Goal: Find specific page/section: Find specific page/section

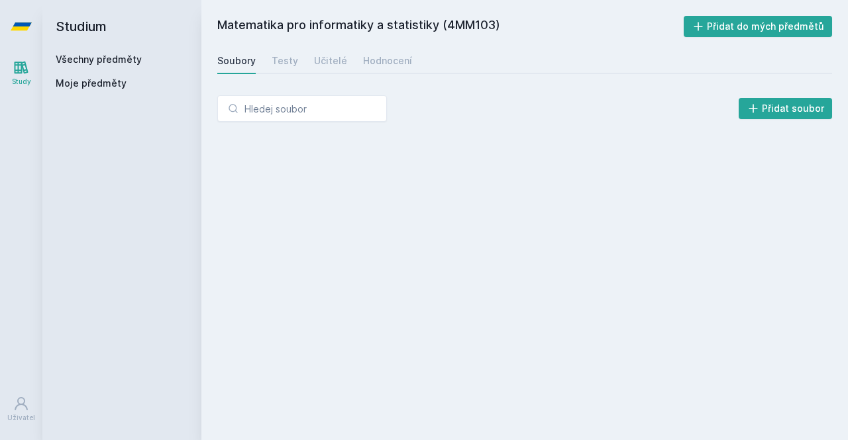
click at [128, 60] on link "Všechny předměty" at bounding box center [99, 59] width 86 height 11
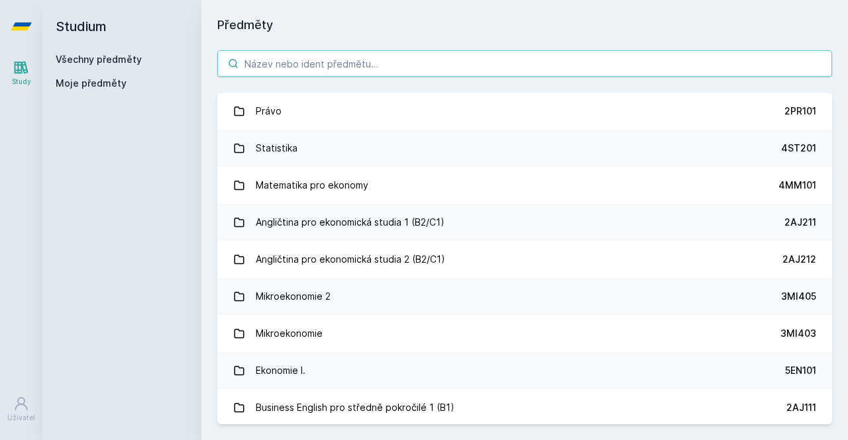
click at [460, 62] on input "search" at bounding box center [524, 63] width 614 height 26
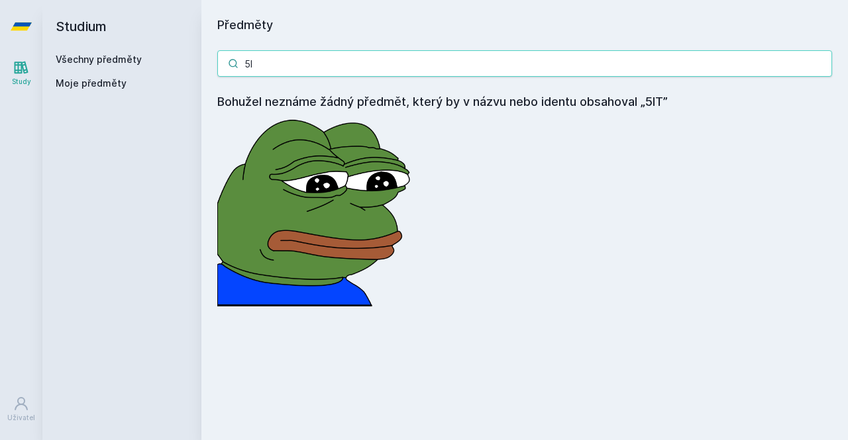
type input "5"
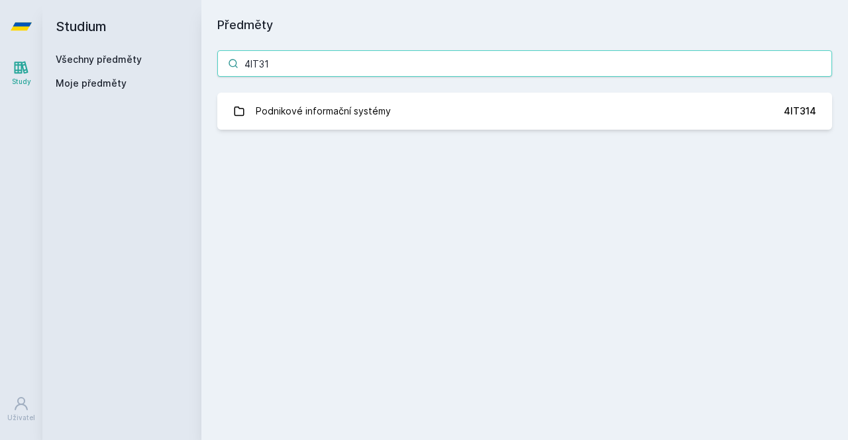
type input "4IT314"
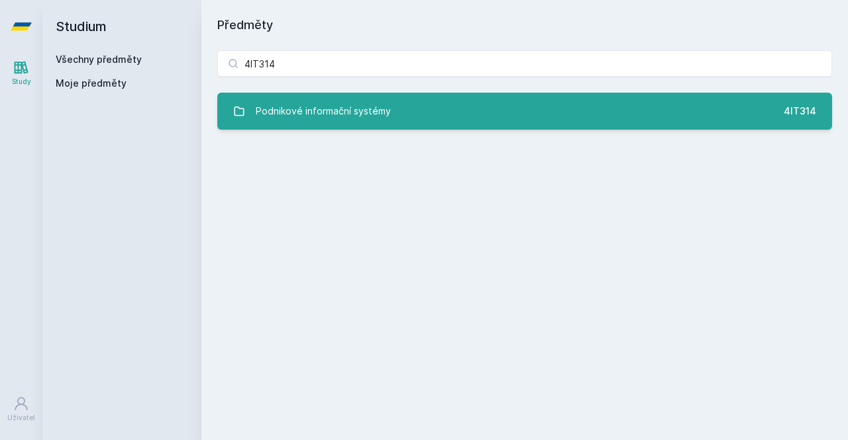
click at [460, 113] on link "Podnikové informační systémy 4IT314" at bounding box center [524, 111] width 614 height 37
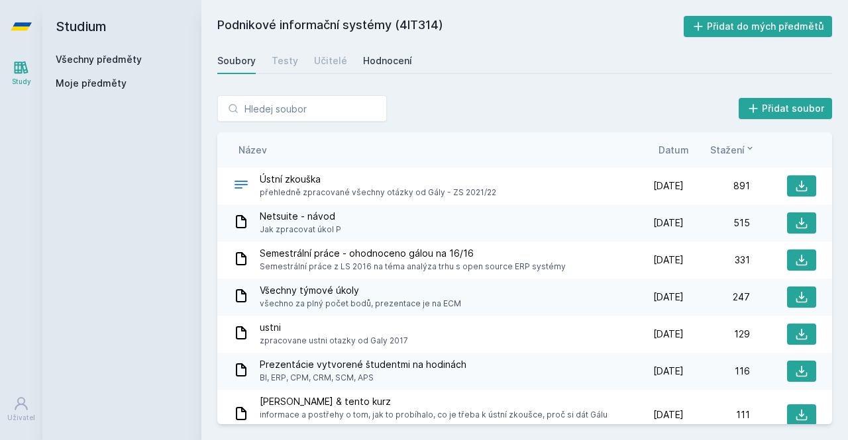
click at [382, 57] on div "Hodnocení" at bounding box center [387, 60] width 49 height 13
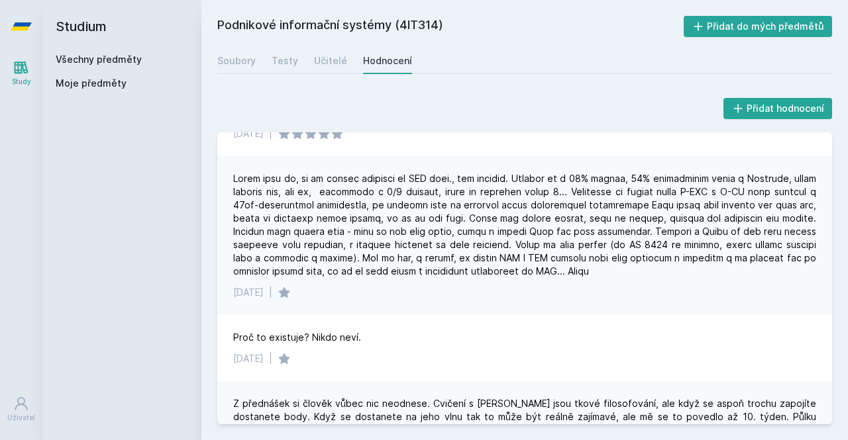
scroll to position [255, 0]
